Goal: Find specific page/section: Find specific page/section

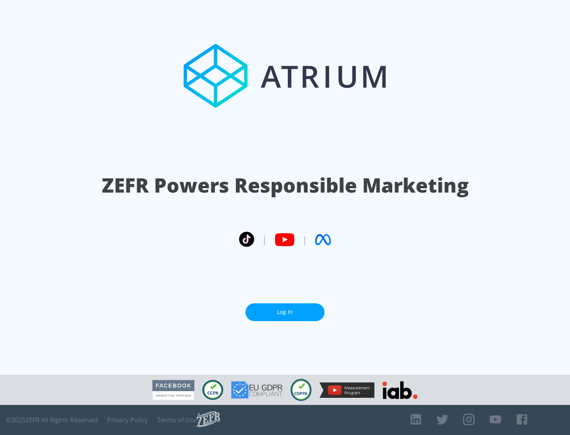
click at [285, 312] on link "Log In" at bounding box center [284, 313] width 79 height 18
